Goal: Check status

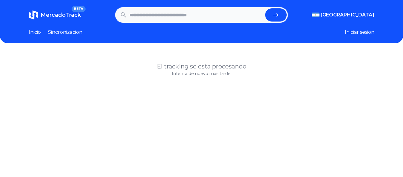
click at [71, 13] on span "MercadoTrack" at bounding box center [61, 15] width 40 height 7
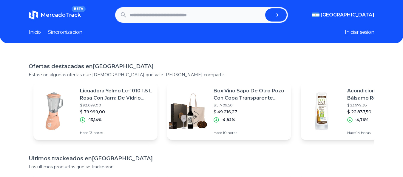
scroll to position [124, 0]
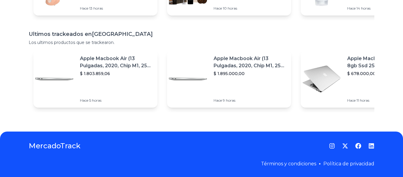
click at [141, 70] on p "$ 1.803.859,06" at bounding box center [116, 73] width 73 height 6
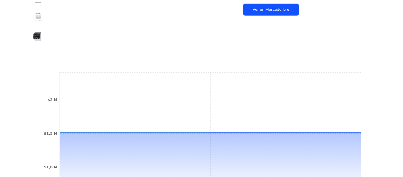
scroll to position [239, 0]
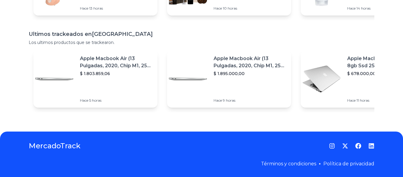
scroll to position [124, 0]
